Goal: Task Accomplishment & Management: Manage account settings

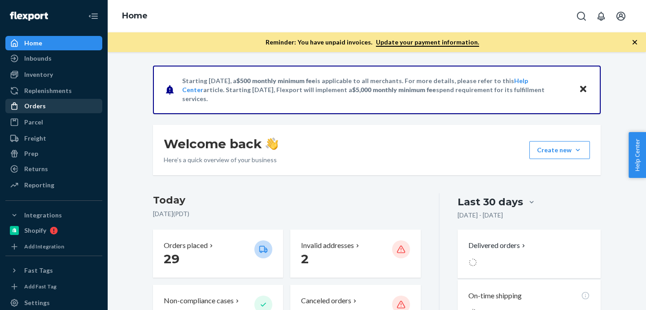
click at [79, 110] on div "Orders" at bounding box center [53, 106] width 95 height 13
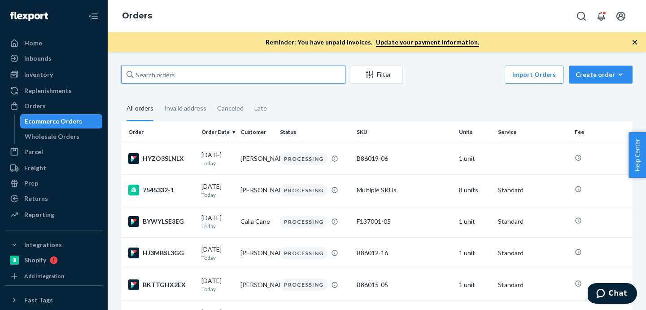
click at [182, 74] on input "text" at bounding box center [233, 74] width 224 height 18
paste input "[PERSON_NAME]"
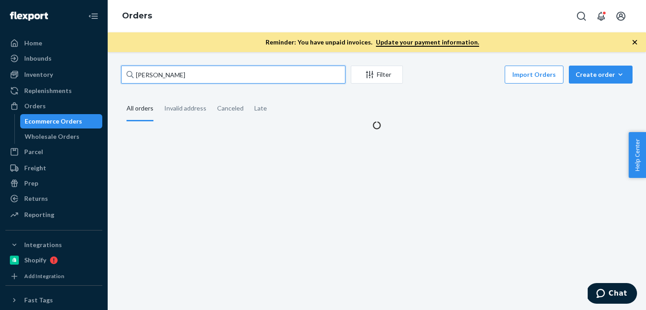
type input "[PERSON_NAME]"
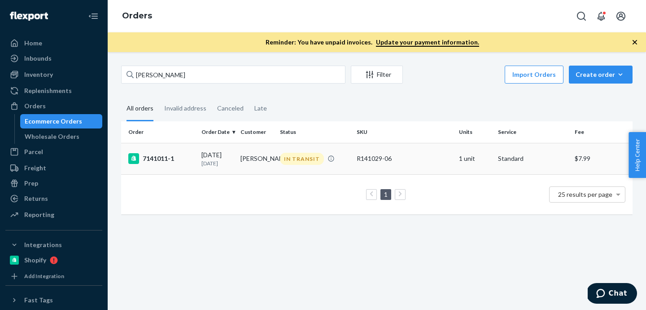
click at [157, 163] on div "7141011-1" at bounding box center [161, 158] width 66 height 11
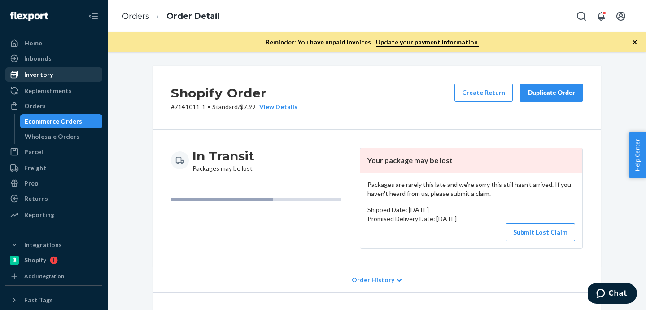
click at [43, 72] on div "Inventory" at bounding box center [38, 74] width 29 height 9
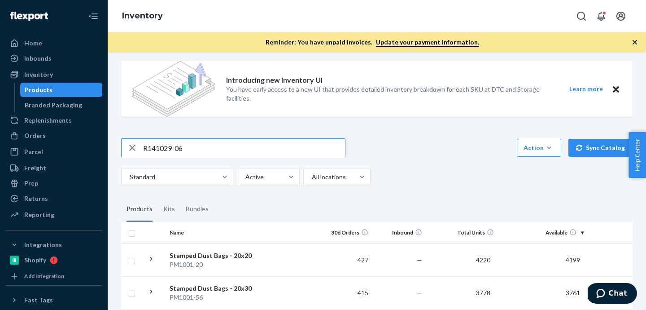
scroll to position [65, 0]
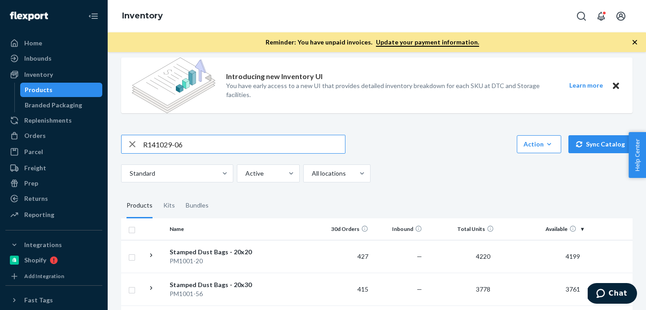
type input "R141029-06"
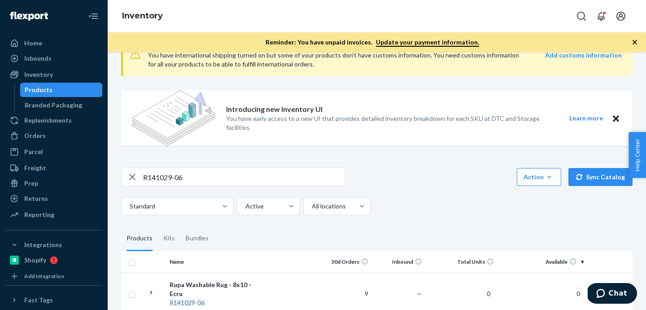
scroll to position [0, 0]
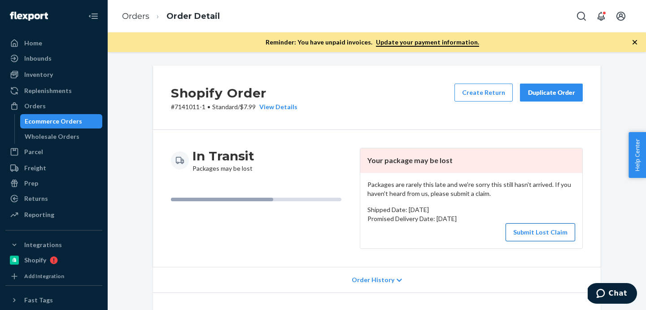
click at [548, 230] on button "Submit Lost Claim" at bounding box center [541, 232] width 70 height 18
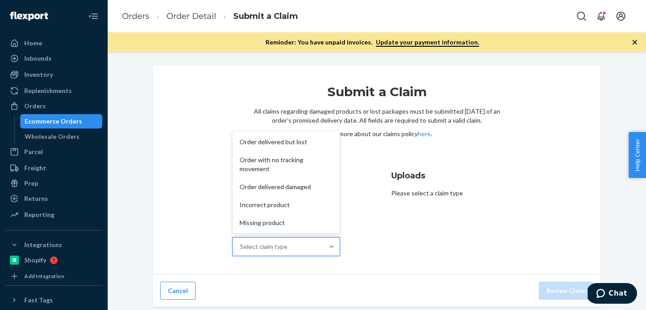
click at [292, 242] on div "Select claim type" at bounding box center [278, 246] width 91 height 18
click at [241, 242] on input "Why are you submitting a claim? option Order delivered but lost focused, 1 of 5…" at bounding box center [240, 246] width 1 height 9
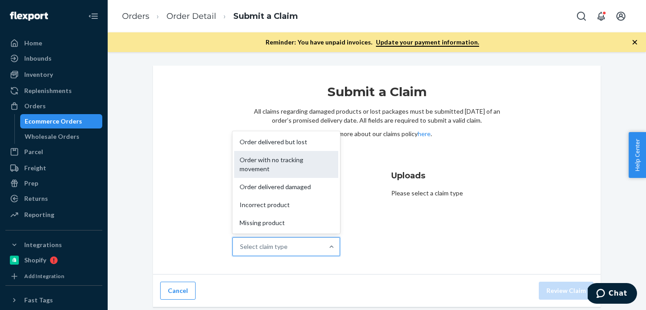
click at [293, 160] on div "Order with no tracking movement" at bounding box center [286, 164] width 104 height 27
click at [241, 242] on input "Why are you submitting a claim? option Order with no tracking movement focused,…" at bounding box center [240, 246] width 1 height 9
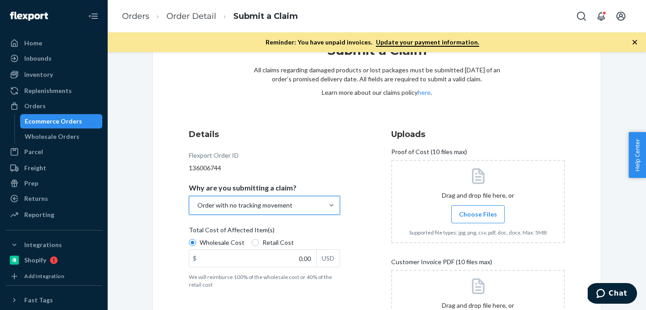
scroll to position [45, 0]
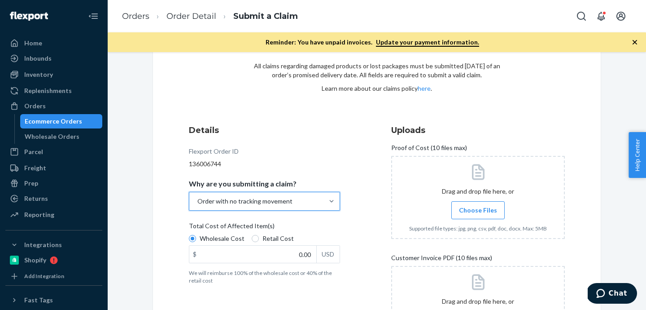
click at [272, 237] on span "Retail Cost" at bounding box center [277, 238] width 31 height 9
click at [259, 237] on input "Retail Cost" at bounding box center [255, 238] width 7 height 7
radio input "true"
radio input "false"
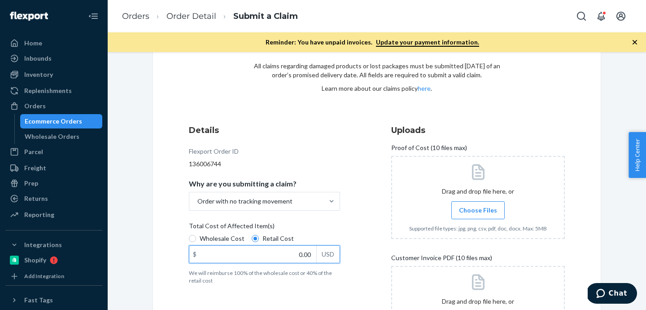
click at [254, 247] on input "0.00" at bounding box center [252, 253] width 127 height 17
paste input "639.2"
type input "6.00"
type input "799.00"
click at [363, 202] on div "Details Flexport Order ID 136006744 Why are you submitting a claim? Order with …" at bounding box center [377, 245] width 376 height 243
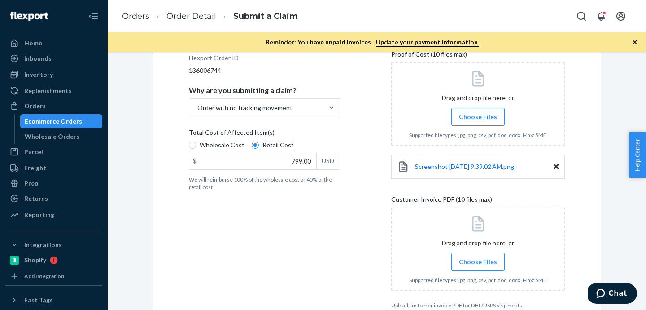
scroll to position [189, 0]
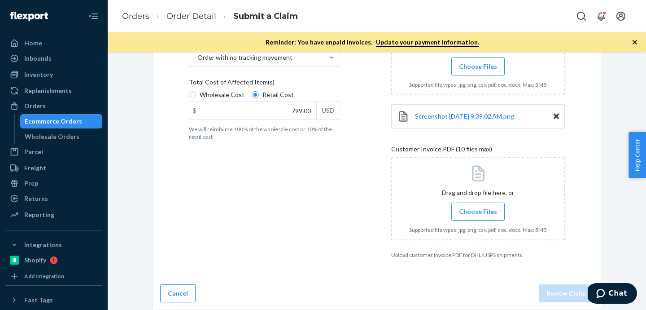
click at [554, 116] on icon at bounding box center [556, 116] width 5 height 8
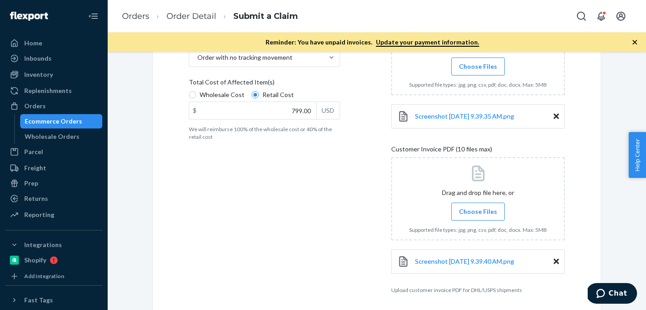
scroll to position [224, 0]
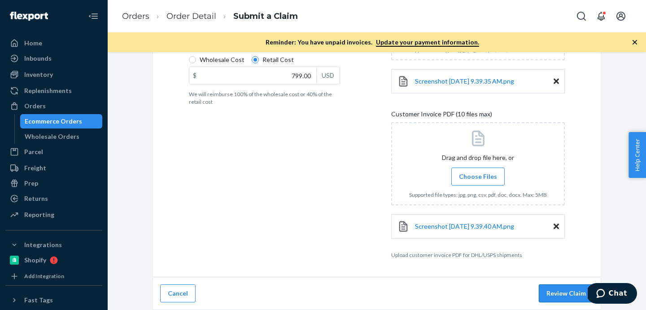
click at [548, 292] on button "Review Claim" at bounding box center [566, 293] width 55 height 18
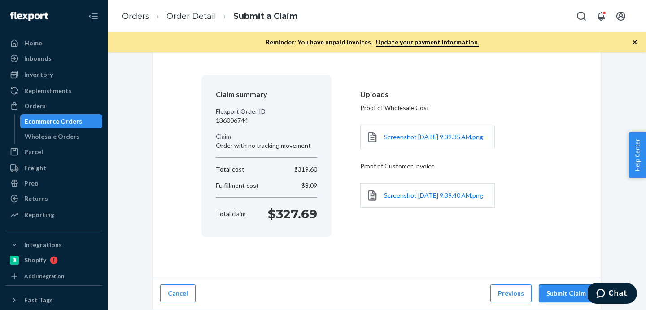
click at [559, 289] on button "Submit Claim" at bounding box center [566, 293] width 55 height 18
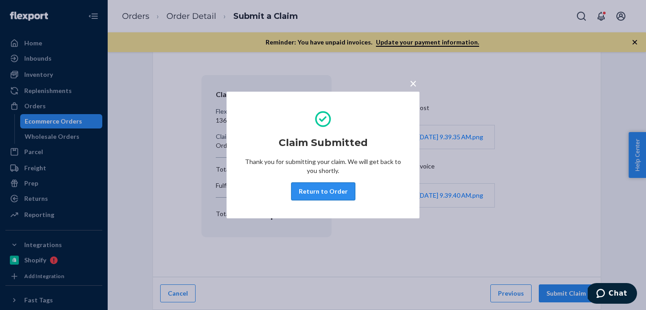
click at [316, 190] on button "Return to Order" at bounding box center [323, 191] width 64 height 18
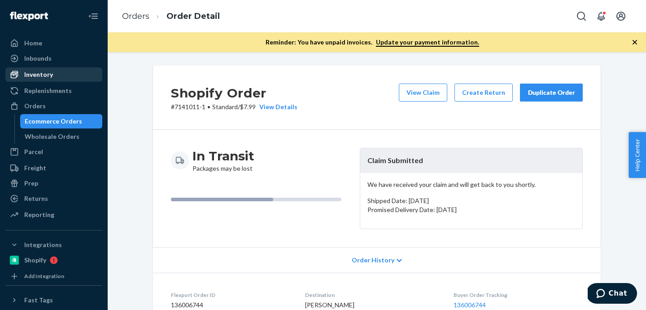
click at [36, 77] on div "Inventory" at bounding box center [38, 74] width 29 height 9
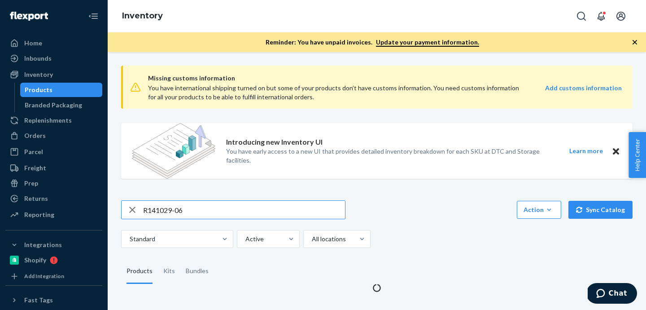
click at [266, 215] on input "R141029-06" at bounding box center [244, 210] width 202 height 18
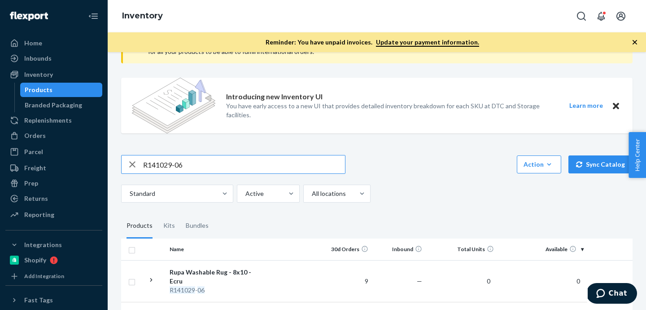
scroll to position [46, 0]
click at [196, 169] on input "R141029-06" at bounding box center [244, 163] width 202 height 18
type input "aayat"
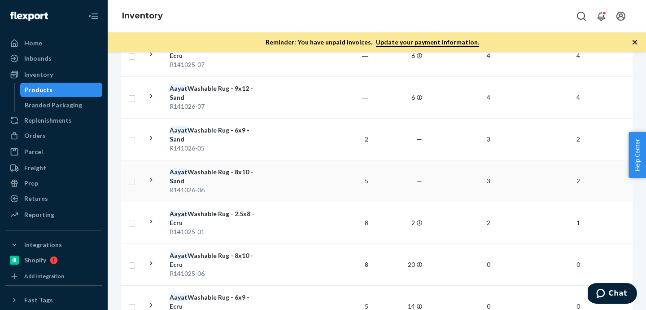
scroll to position [275, 0]
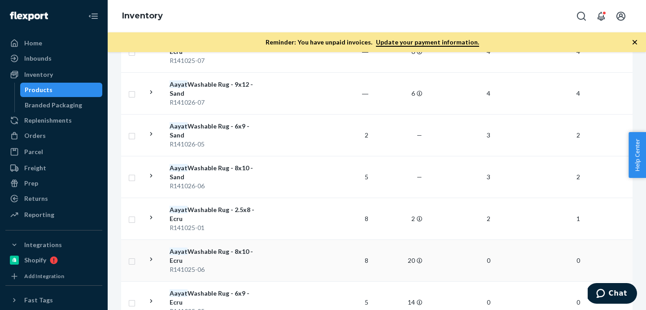
click at [180, 265] on div "R141025-06" at bounding box center [217, 269] width 94 height 9
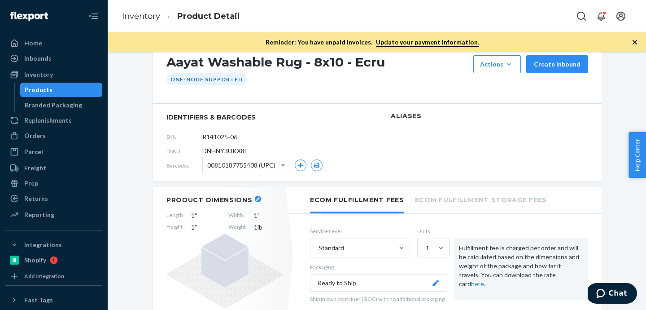
scroll to position [109, 0]
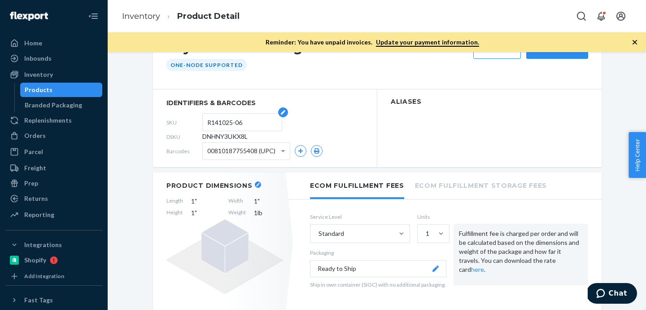
click at [227, 121] on input "R141025-06" at bounding box center [242, 122] width 70 height 17
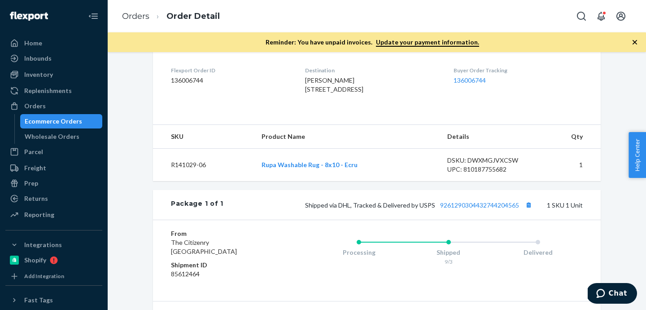
scroll to position [236, 0]
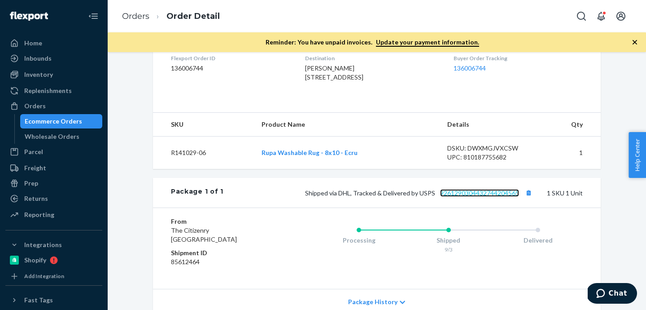
click at [462, 196] on link "9261290304432744204565" at bounding box center [479, 193] width 79 height 8
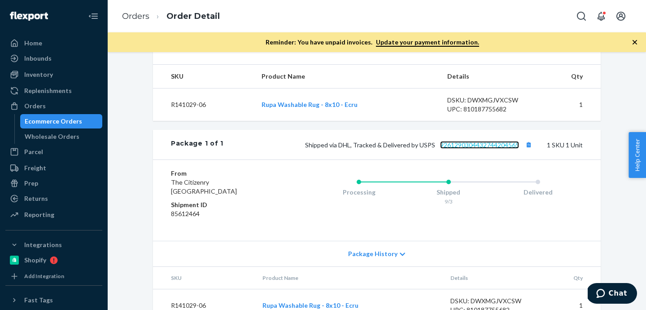
scroll to position [286, 0]
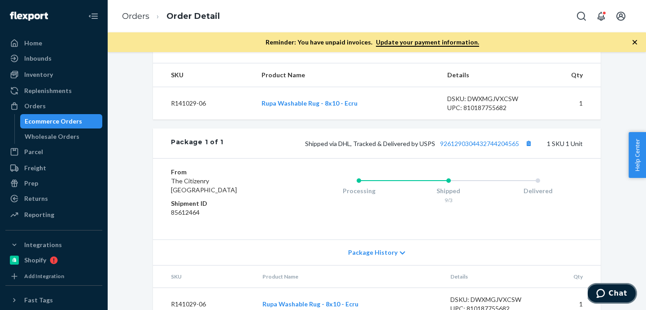
click at [602, 285] on button "Chat" at bounding box center [611, 293] width 51 height 21
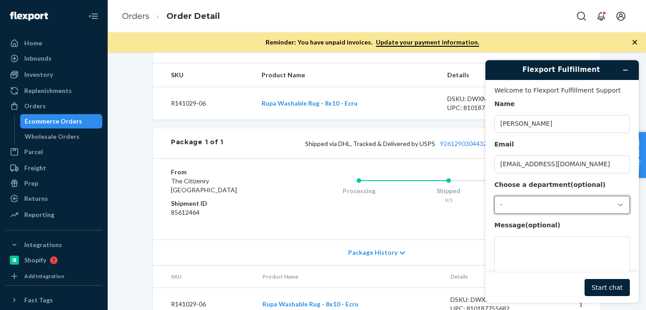
click at [535, 201] on div "-" at bounding box center [556, 205] width 113 height 8
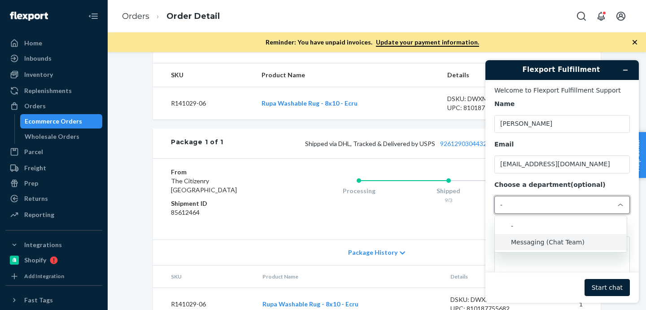
click at [537, 237] on li "Messaging (Chat Team)" at bounding box center [561, 242] width 132 height 16
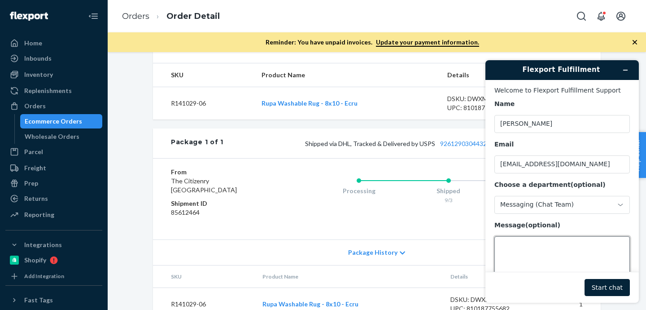
click at [537, 252] on textarea "Message (optional)" at bounding box center [561, 261] width 135 height 50
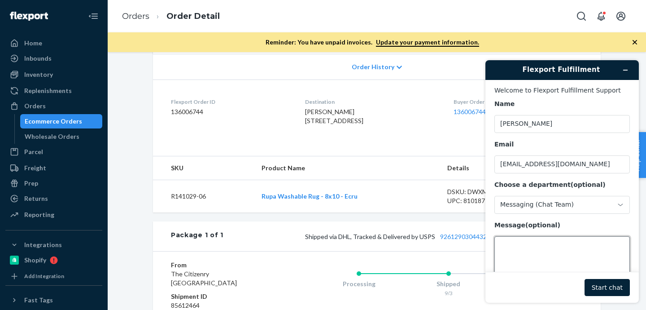
scroll to position [186, 0]
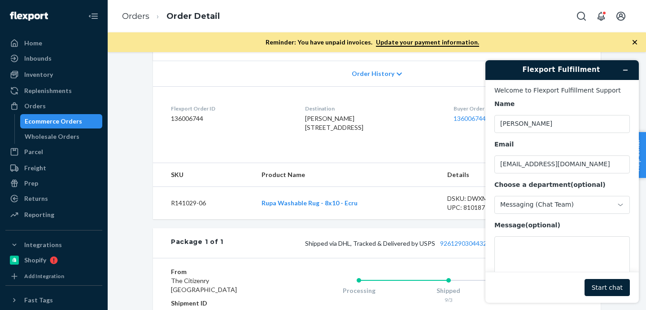
click at [179, 119] on dd "136006744" at bounding box center [231, 118] width 120 height 9
copy dd "136006744"
click at [515, 269] on textarea "Message (optional)" at bounding box center [561, 261] width 135 height 50
paste textarea "136006744"
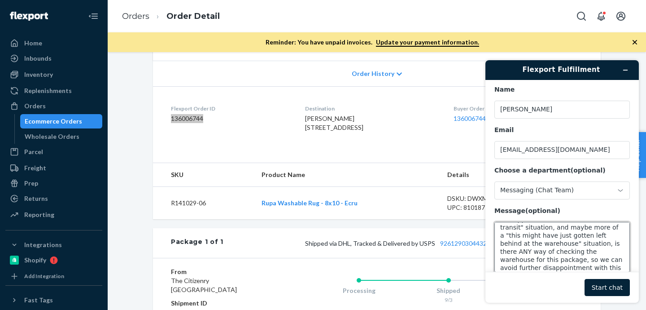
scroll to position [84, 0]
type textarea "Hi. Order 136006744 was prepared for shipping on 9/3 - tracking shows label cre…"
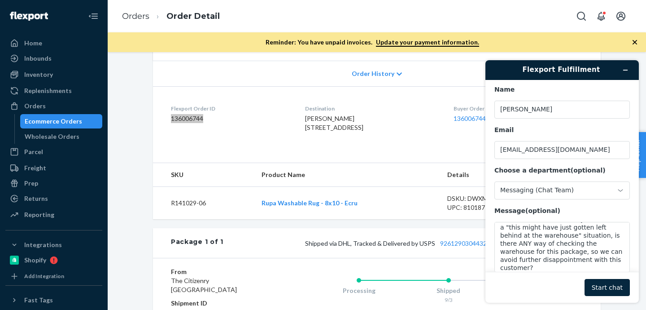
click at [616, 287] on button "Start chat" at bounding box center [607, 287] width 45 height 17
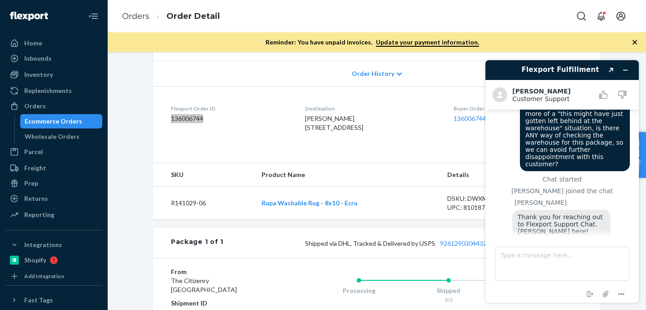
scroll to position [120, 0]
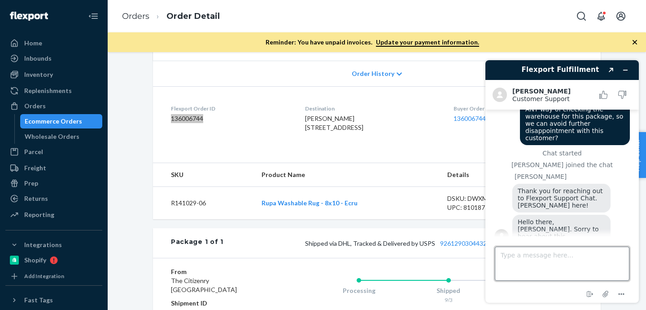
click at [516, 258] on textarea "Type a message here..." at bounding box center [562, 263] width 135 height 34
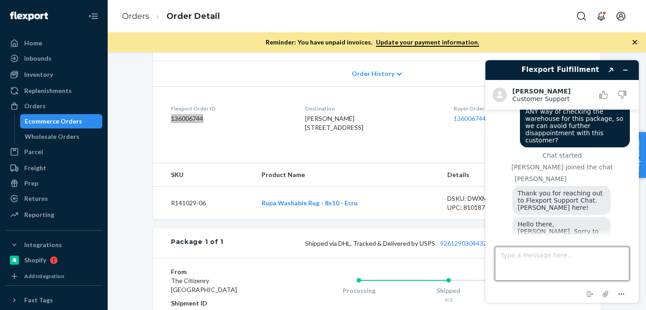
scroll to position [144, 0]
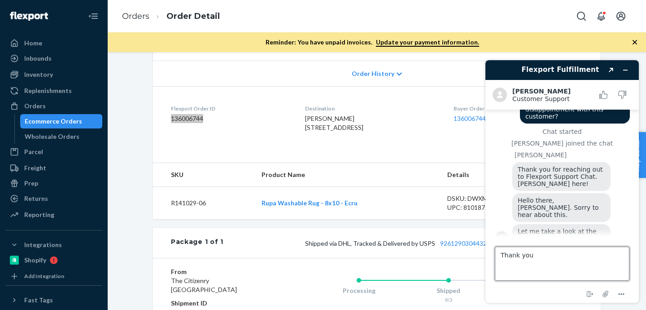
type textarea "Thank you"
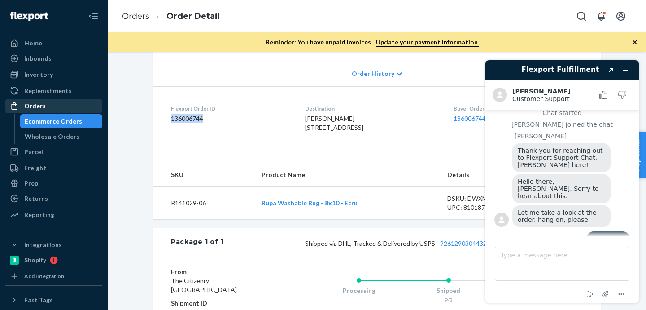
click at [61, 108] on div "Orders" at bounding box center [53, 106] width 95 height 13
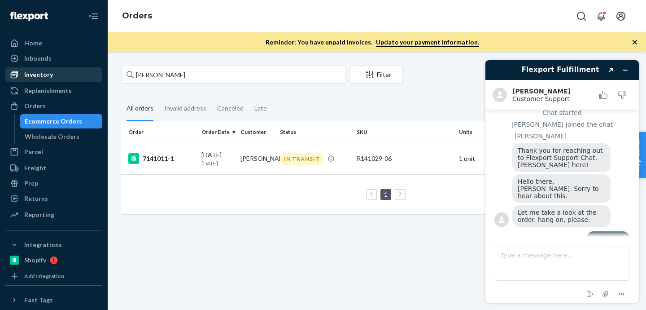
click at [42, 72] on div "Inventory" at bounding box center [38, 74] width 29 height 9
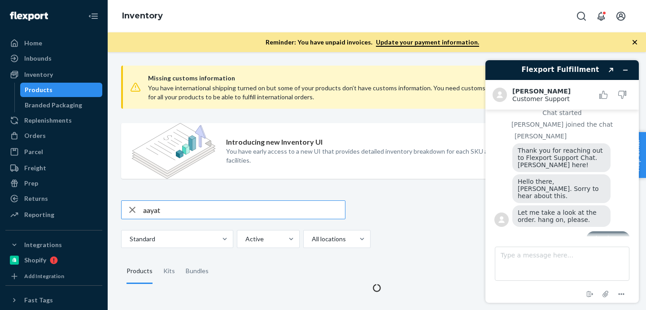
click at [226, 208] on input "aayat" at bounding box center [244, 210] width 202 height 18
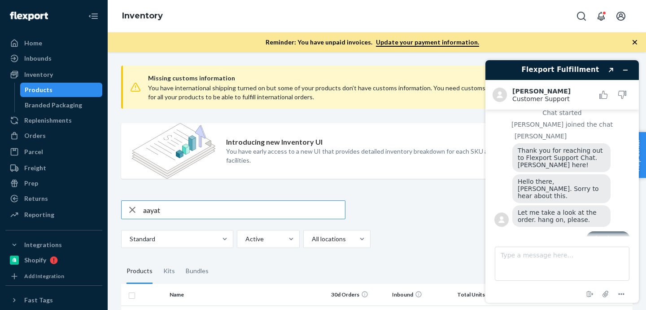
click at [226, 208] on input "aayat" at bounding box center [244, 210] width 202 height 18
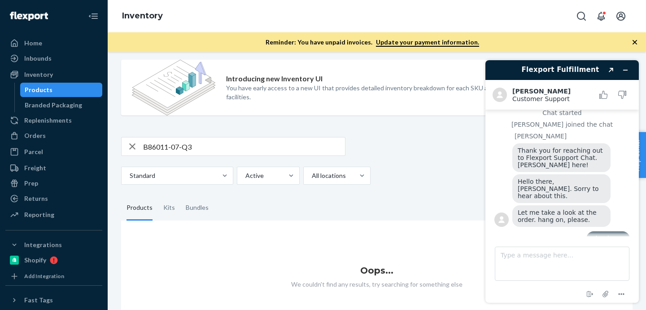
scroll to position [92, 0]
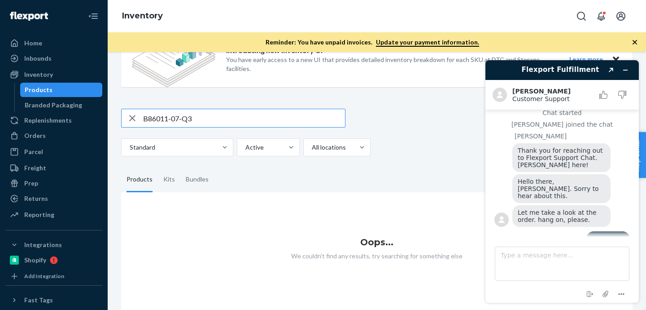
click at [201, 120] on input "B86011-07-Q3" at bounding box center [244, 118] width 202 height 18
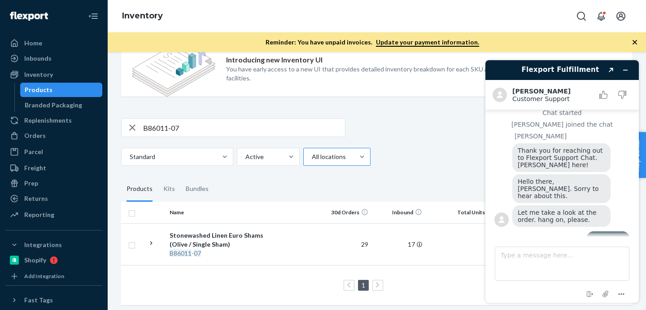
scroll to position [86, 0]
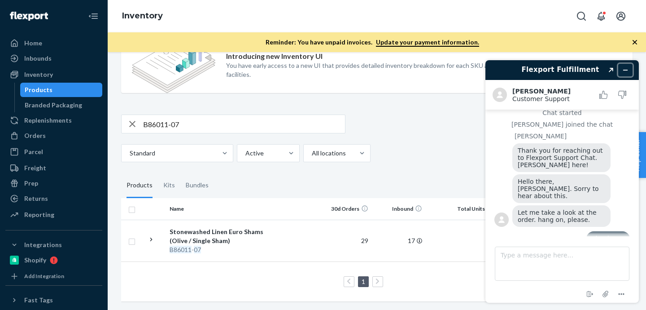
click at [625, 70] on icon "Minimize widget" at bounding box center [625, 70] width 6 height 6
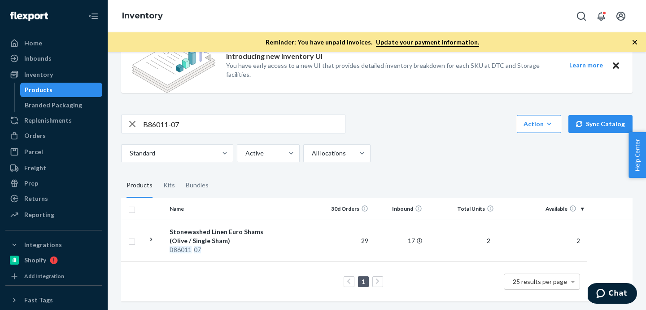
click at [194, 127] on input "B86011-07" at bounding box center [244, 124] width 202 height 18
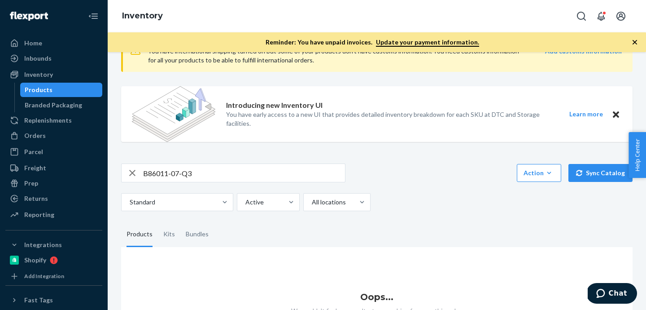
scroll to position [37, 0]
click at [206, 177] on input "B86011-07-Q3" at bounding box center [244, 172] width 202 height 18
type input "B86011-07"
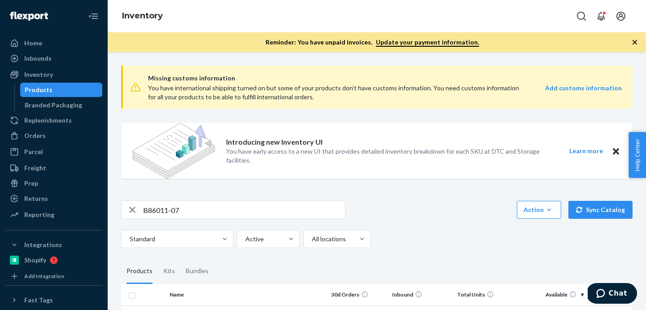
scroll to position [86, 0]
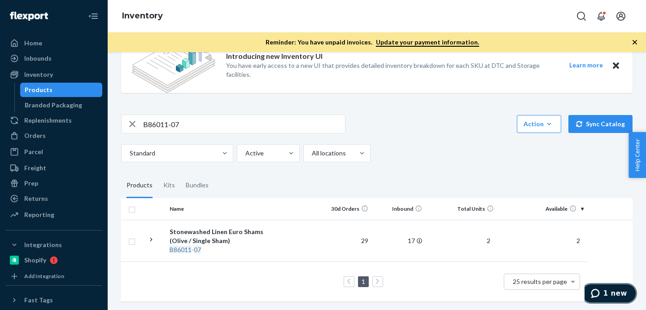
click at [617, 294] on span "1 new" at bounding box center [615, 293] width 24 height 8
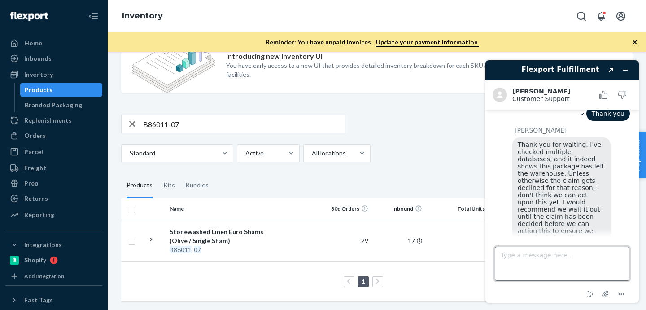
click at [582, 263] on textarea "Type a message here..." at bounding box center [562, 263] width 135 height 34
type textarea "G"
type textarea "Thank you."
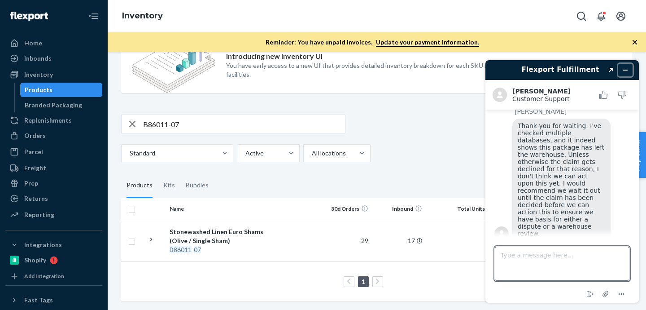
click at [626, 74] on button "Minimize widget" at bounding box center [625, 70] width 14 height 13
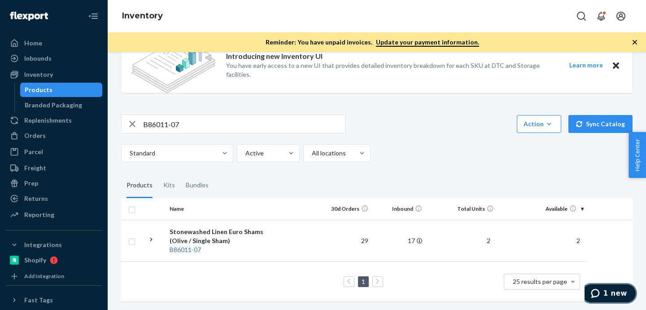
click at [612, 299] on button "1 new" at bounding box center [609, 293] width 56 height 21
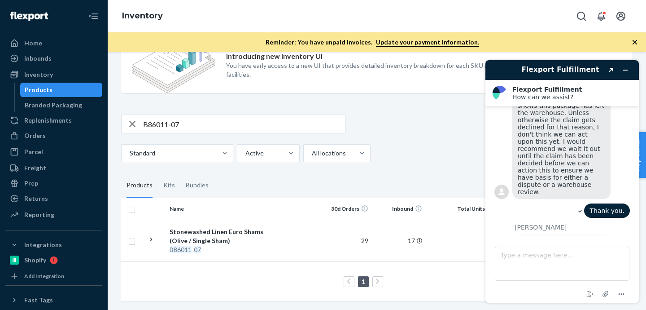
scroll to position [386, 0]
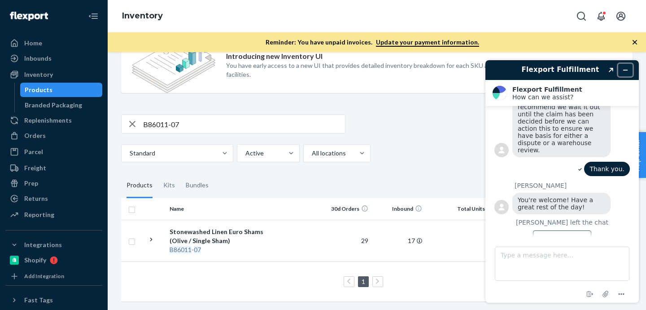
click at [624, 69] on icon "Minimize widget" at bounding box center [625, 70] width 6 height 6
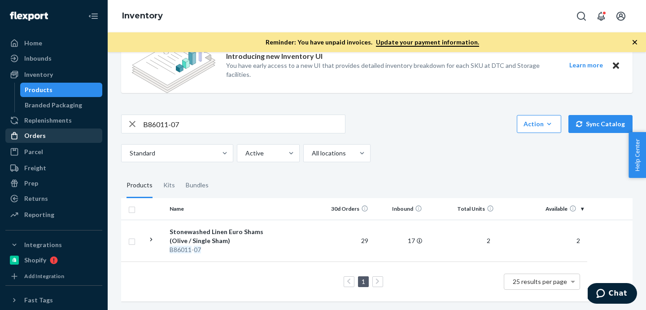
click at [39, 137] on div "Orders" at bounding box center [35, 135] width 22 height 9
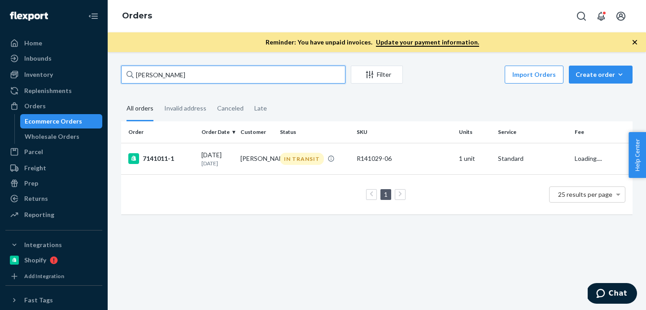
click at [173, 76] on input "[PERSON_NAME]" at bounding box center [233, 74] width 224 height 18
paste input "Receiving Department"
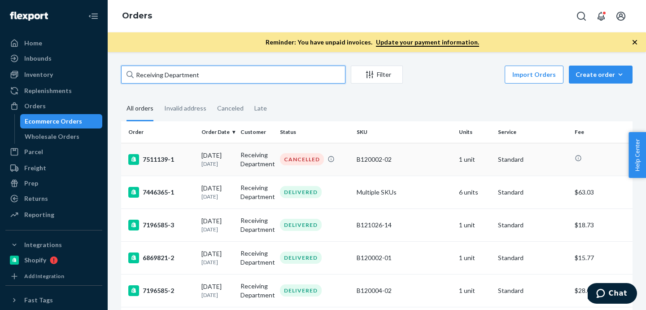
type input "Receiving Department"
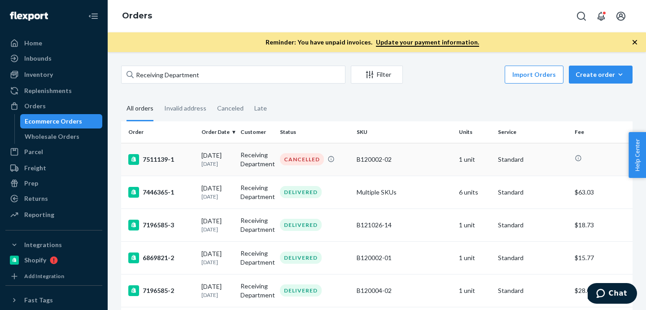
click at [233, 159] on div "[DATE] [DATE]" at bounding box center [217, 159] width 32 height 17
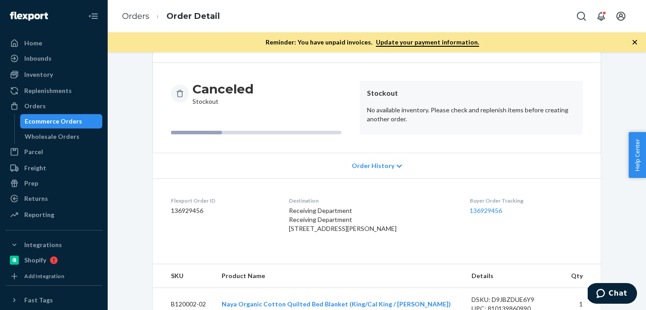
scroll to position [115, 0]
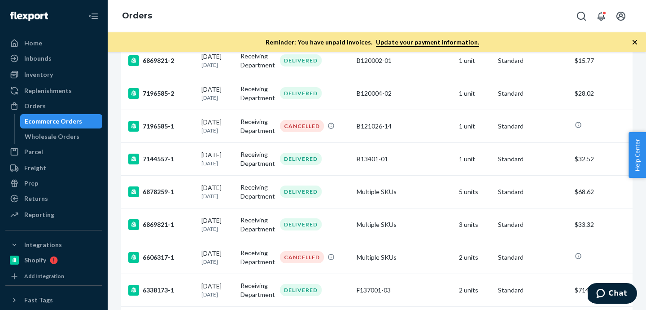
scroll to position [232, 0]
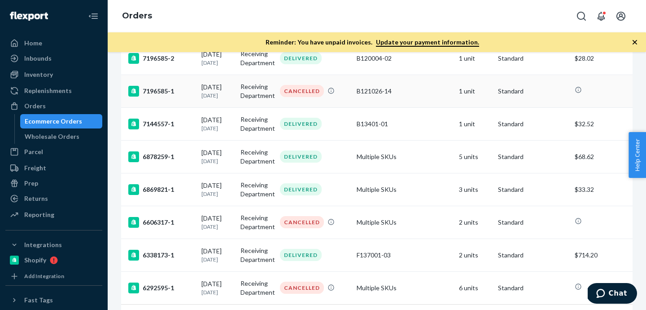
click at [219, 90] on div "[DATE] [DATE]" at bounding box center [217, 91] width 32 height 17
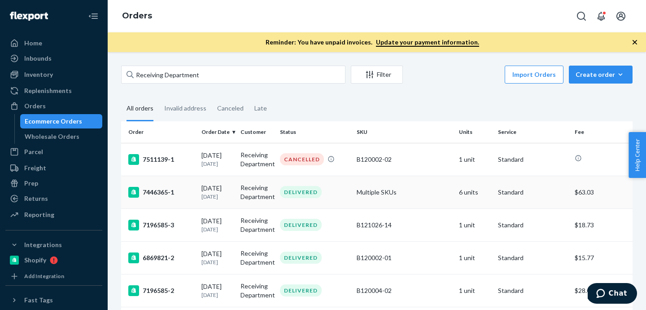
click at [218, 188] on div "[DATE] [DATE]" at bounding box center [217, 191] width 32 height 17
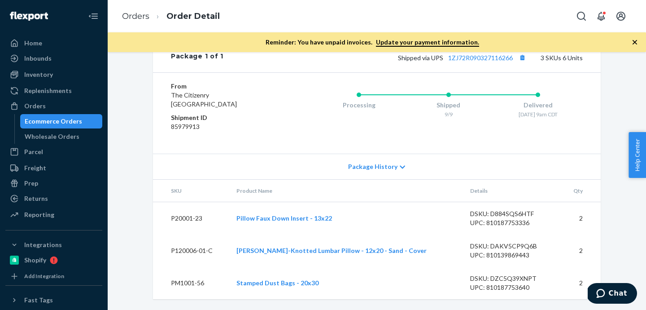
scroll to position [470, 0]
click at [38, 70] on div "Inventory" at bounding box center [38, 74] width 29 height 9
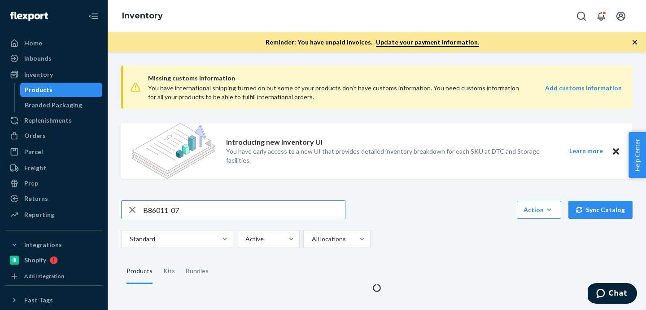
click at [183, 209] on input "B86011-07" at bounding box center [244, 210] width 202 height 18
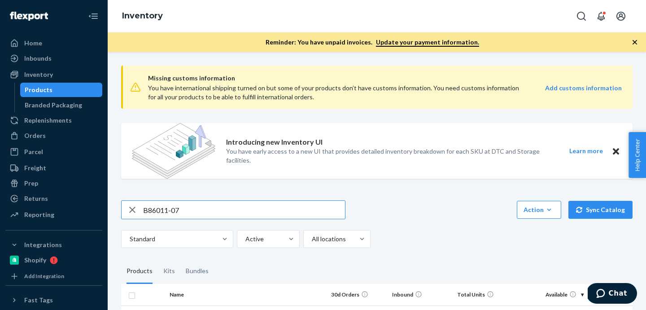
click at [183, 209] on input "B86011-07" at bounding box center [244, 210] width 202 height 18
drag, startPoint x: 160, startPoint y: 208, endPoint x: 133, endPoint y: 201, distance: 27.6
click at [130, 206] on div "SKU B86011-07" at bounding box center [233, 210] width 223 height 18
type input "B86011-07"
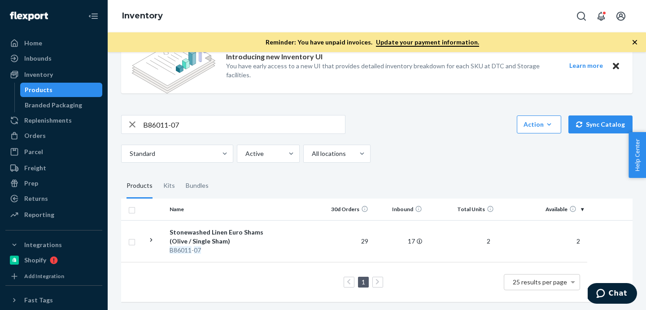
scroll to position [86, 0]
